Goal: Obtain resource: Obtain resource

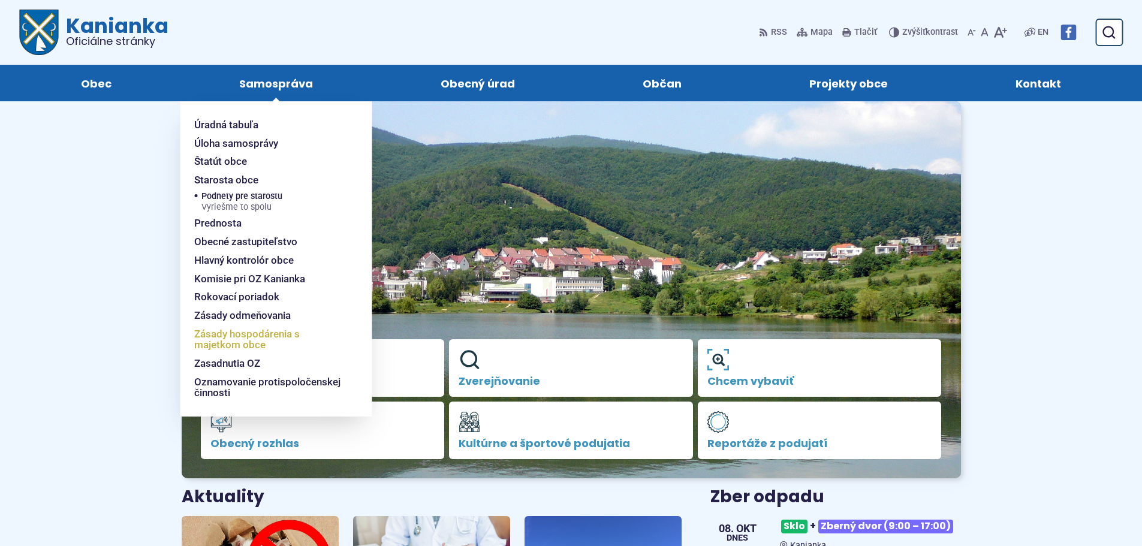
click at [232, 347] on span "Zásady hospodárenia s majetkom obce" at bounding box center [268, 339] width 149 height 29
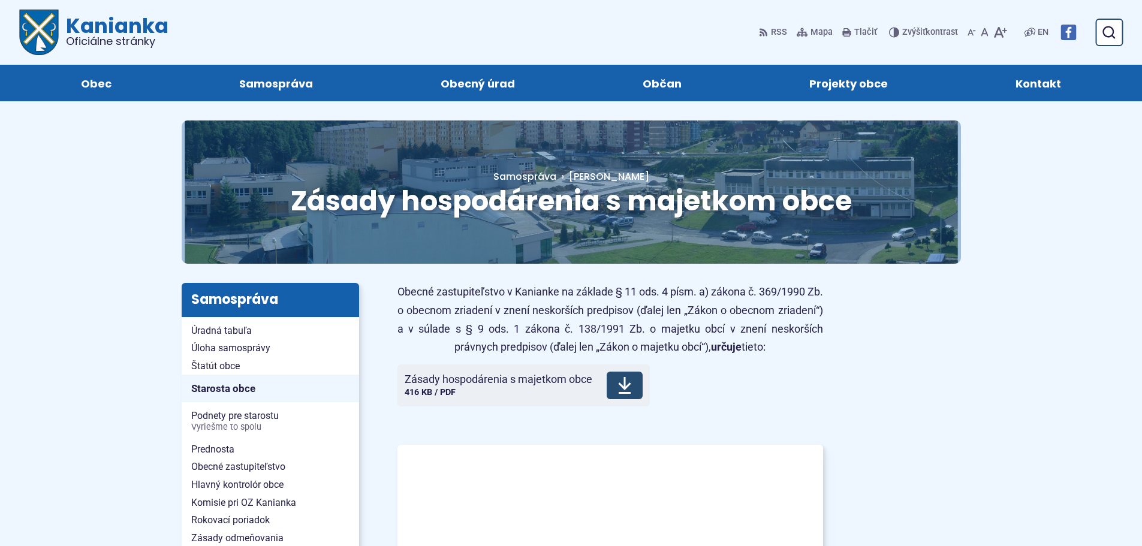
click at [633, 392] on span "Stiahnuť" at bounding box center [625, 386] width 36 height 28
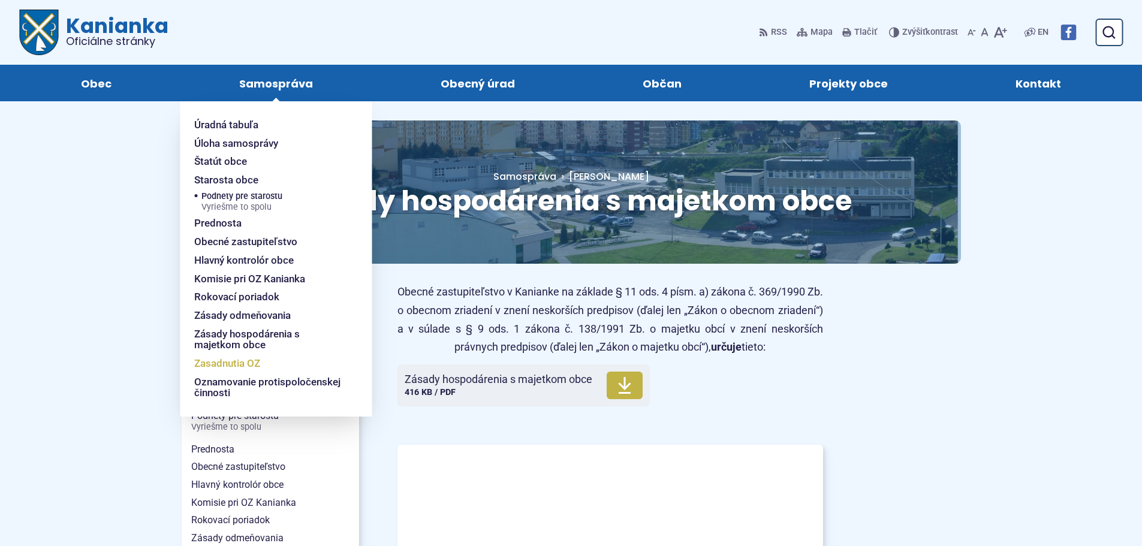
click at [221, 366] on span "Zasadnutia OZ" at bounding box center [227, 363] width 66 height 19
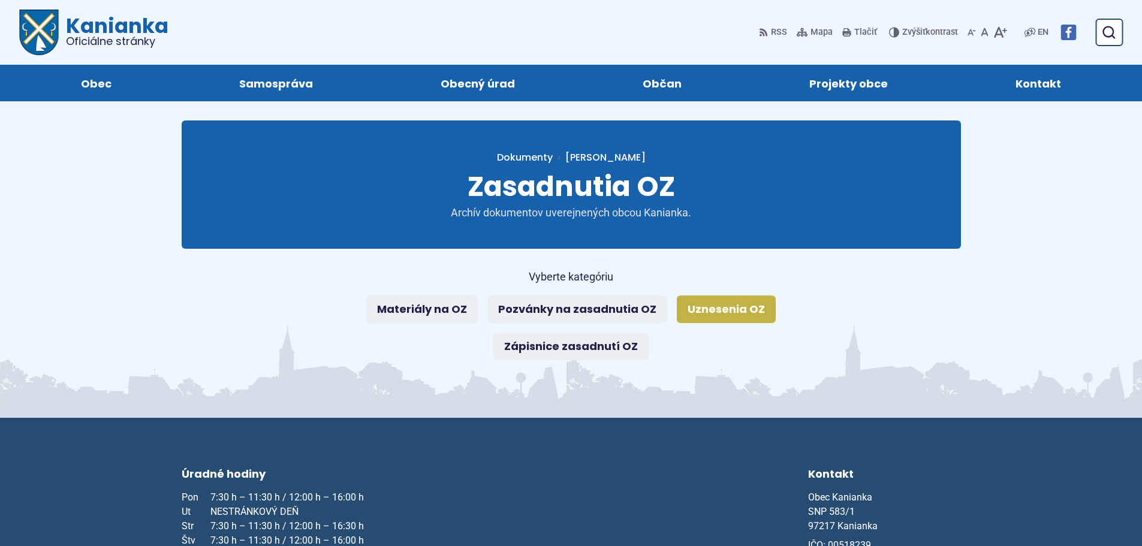
click at [714, 312] on link "Uznesenia OZ" at bounding box center [726, 310] width 99 height 28
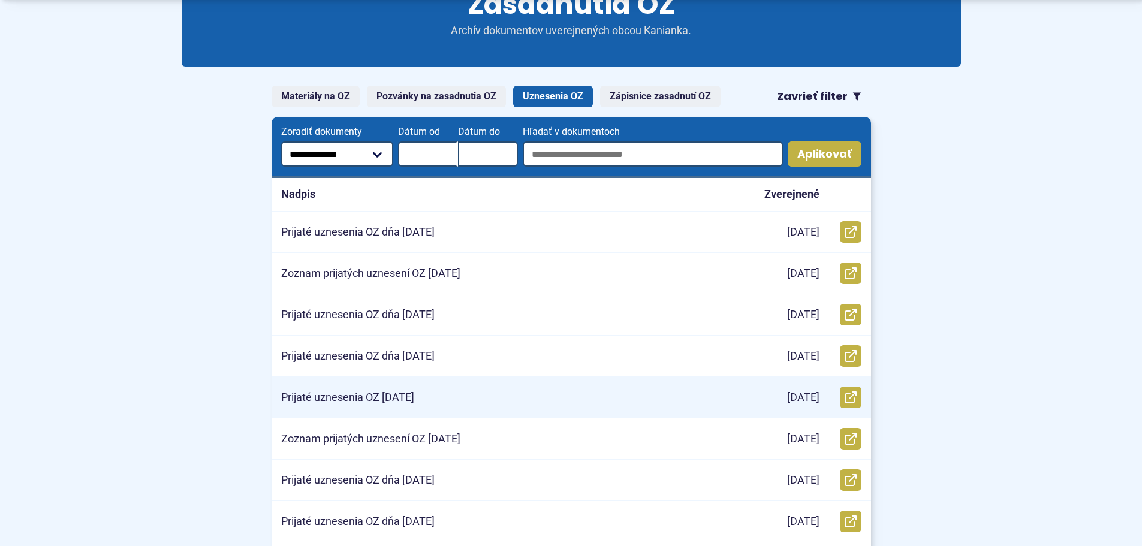
scroll to position [420, 0]
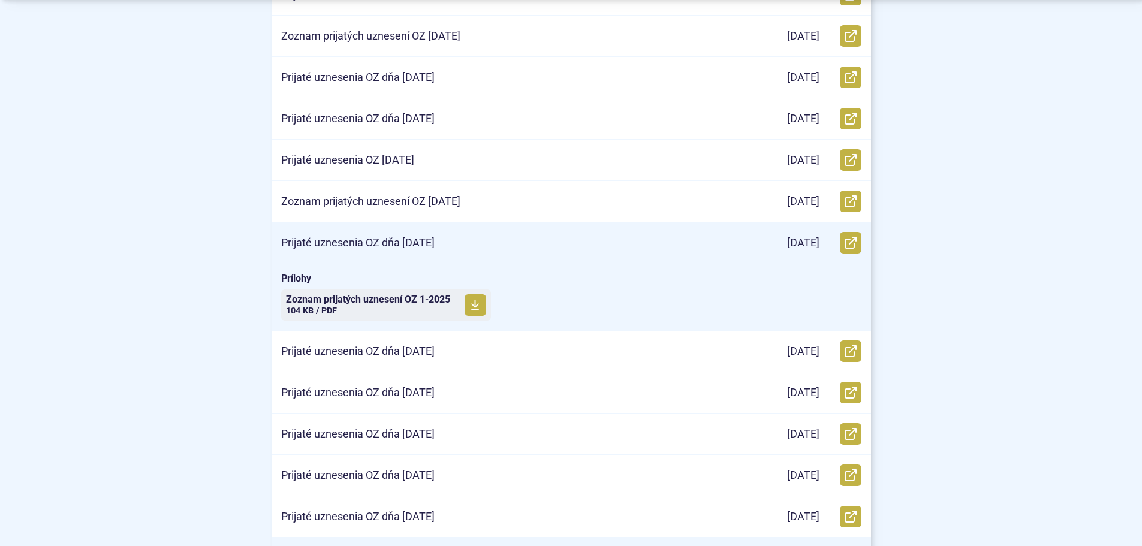
click at [533, 245] on div "Prijaté uznesenia OZ dňa 28.1.2025" at bounding box center [506, 242] width 468 height 41
click at [471, 303] on span at bounding box center [476, 305] width 22 height 22
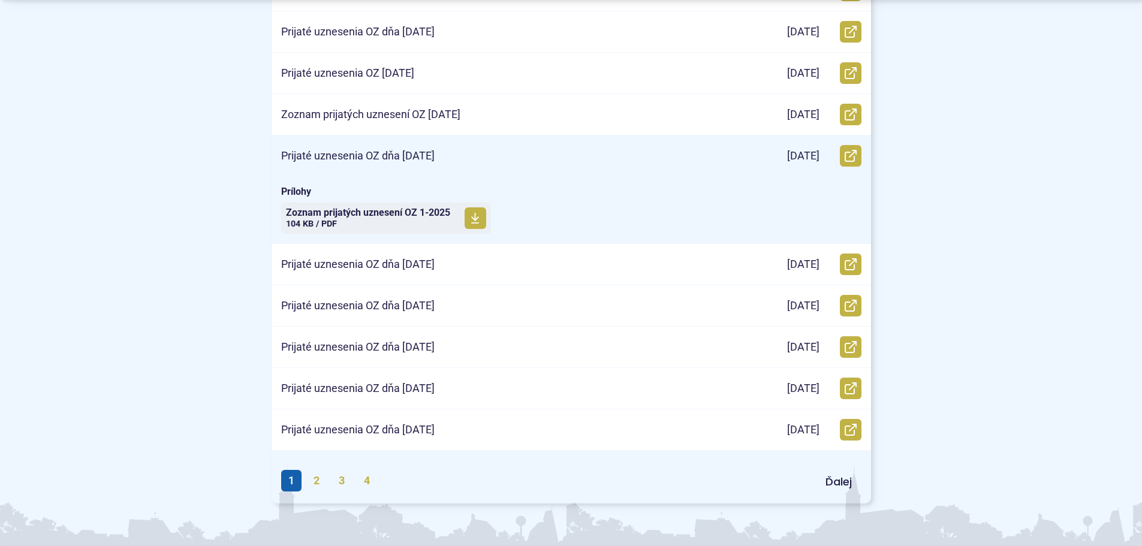
scroll to position [600, 0]
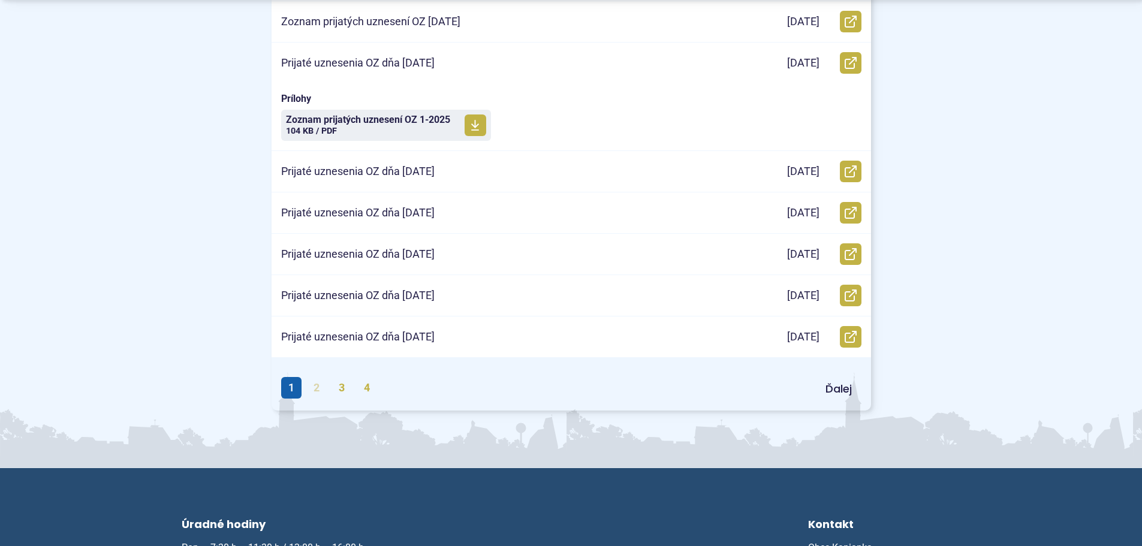
click at [321, 390] on link "2" at bounding box center [316, 388] width 20 height 22
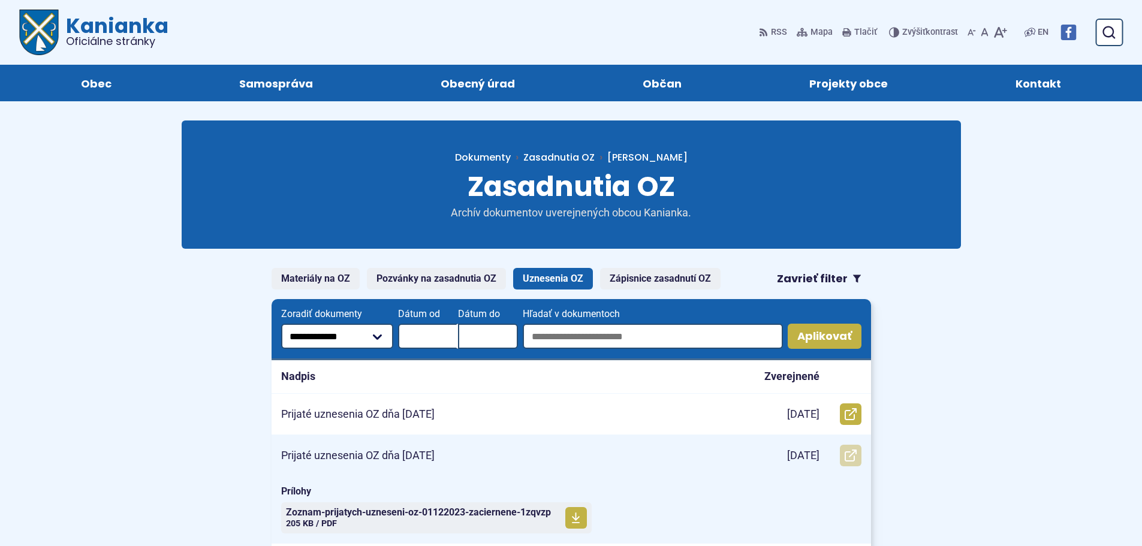
click at [842, 456] on link "Otvoriť document Prijaté uznesenia OZ dňa 1.12.2023 v novom okne." at bounding box center [851, 456] width 22 height 22
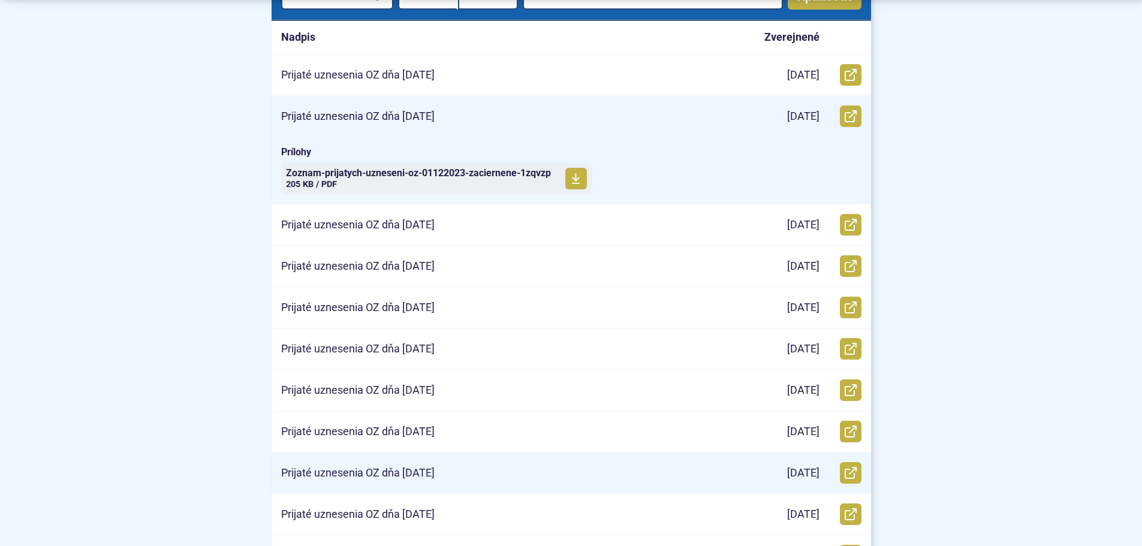
scroll to position [360, 0]
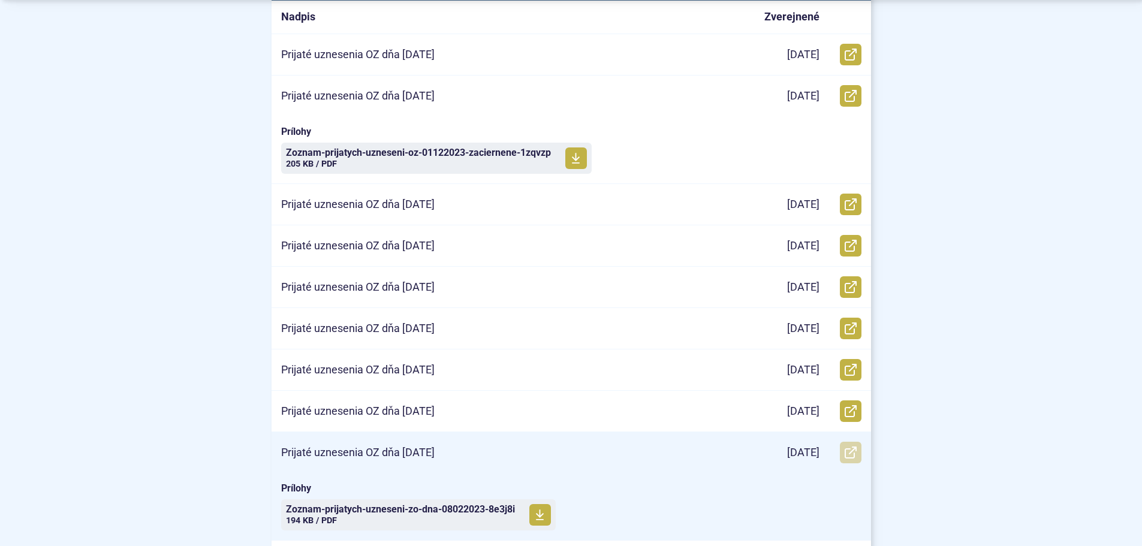
click at [856, 457] on icon at bounding box center [851, 453] width 12 height 12
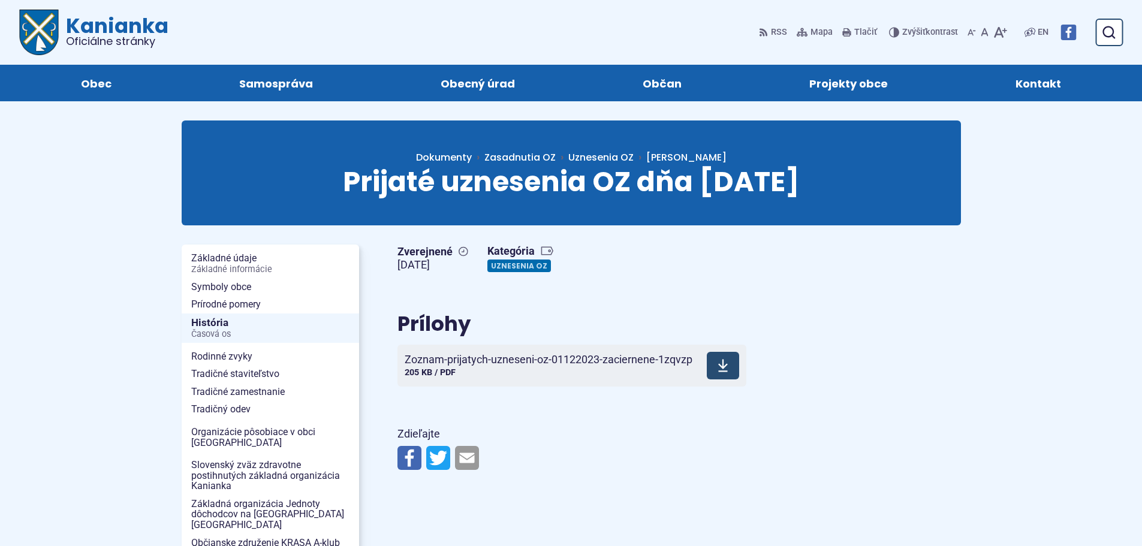
click at [710, 371] on span at bounding box center [723, 366] width 32 height 28
click at [676, 370] on span at bounding box center [683, 366] width 32 height 28
click at [510, 268] on link "Uznesenia OZ" at bounding box center [519, 266] width 64 height 13
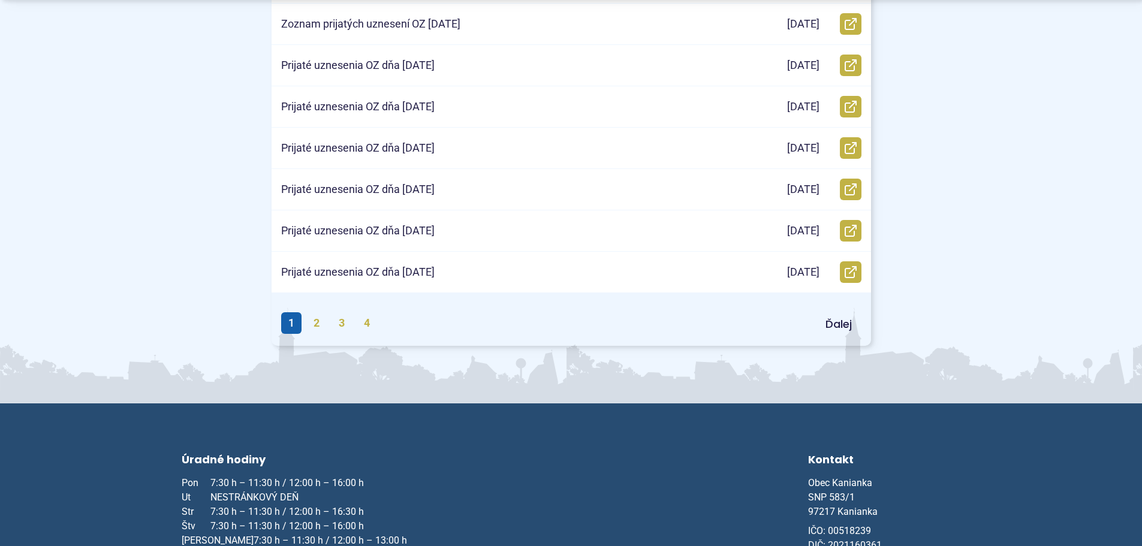
scroll to position [600, 0]
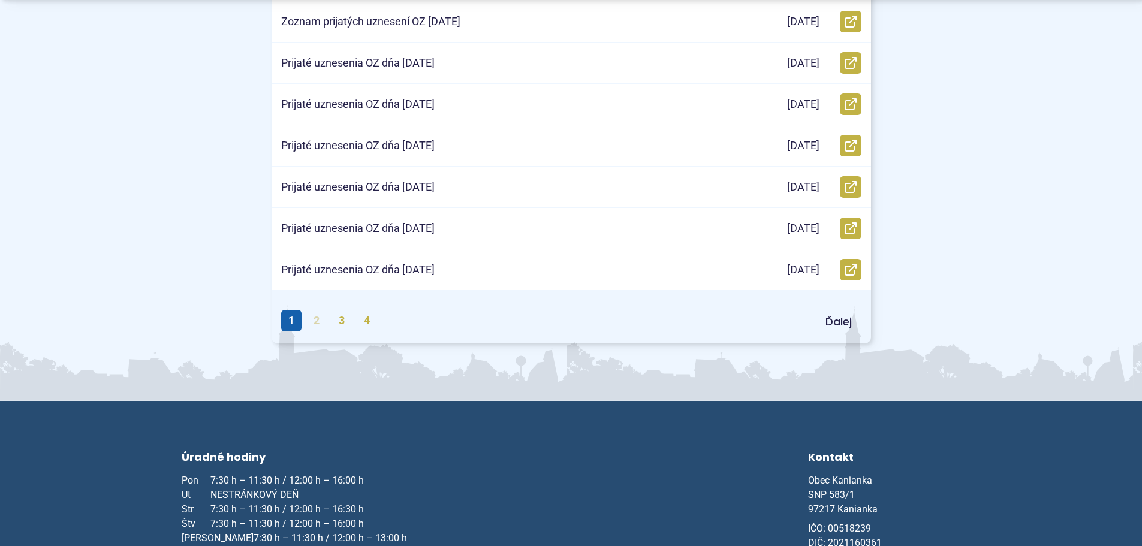
click at [320, 316] on link "2" at bounding box center [316, 321] width 20 height 22
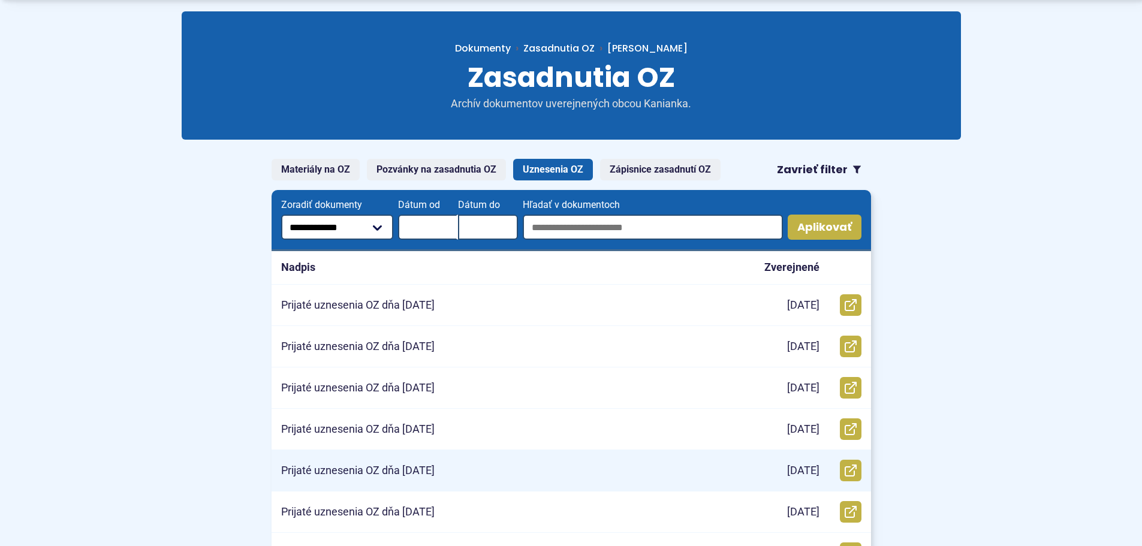
scroll to position [120, 0]
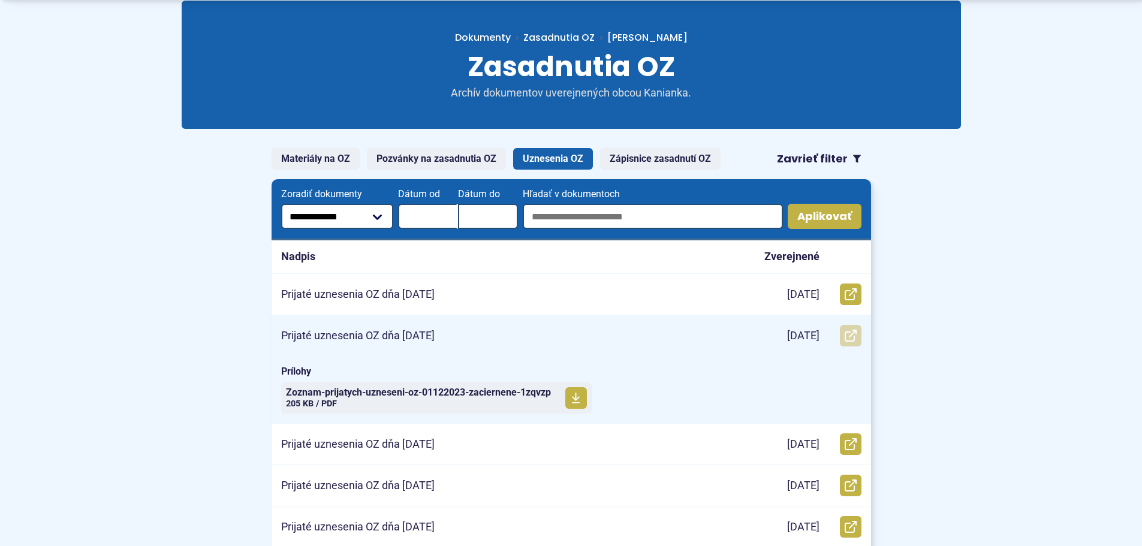
click at [854, 337] on use at bounding box center [851, 336] width 12 height 12
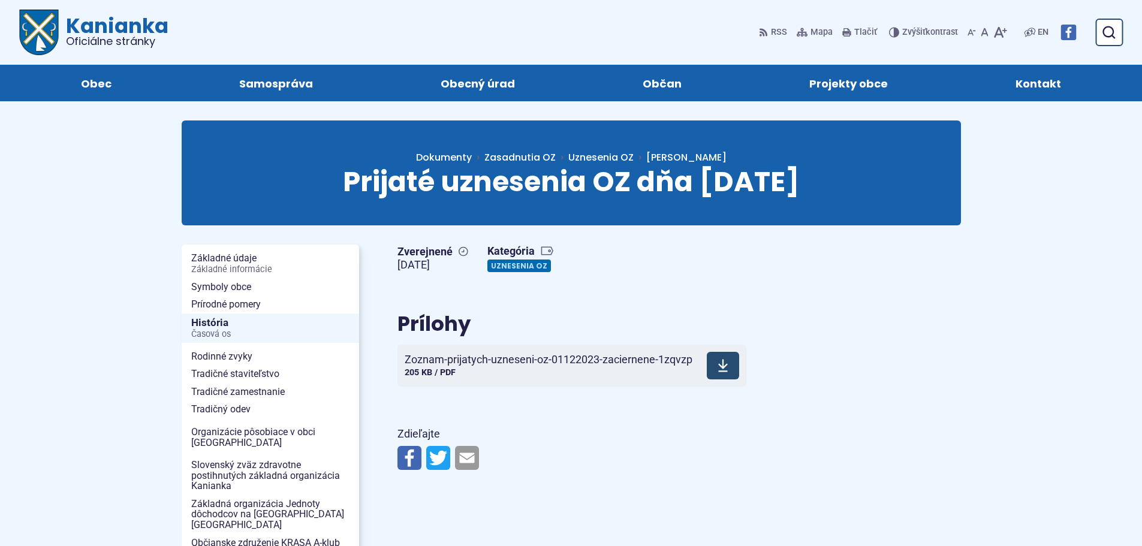
click at [719, 372] on icon at bounding box center [723, 366] width 11 height 14
